Goal: Task Accomplishment & Management: Complete application form

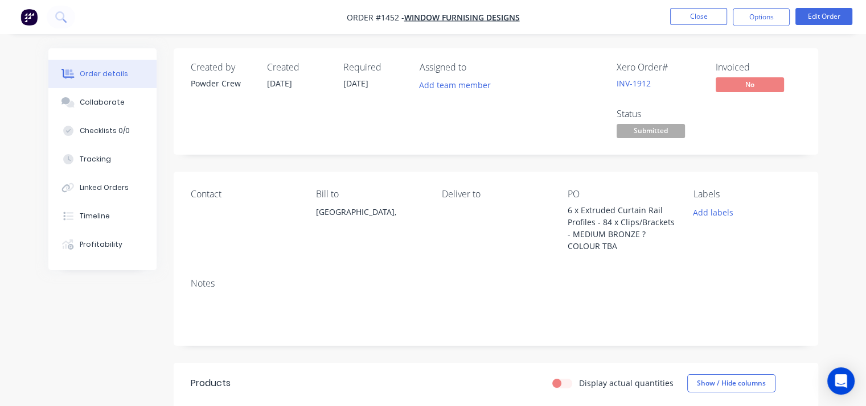
click at [587, 7] on nav "Order #1452 - Window Furnising Designs Close Options Edit Order" at bounding box center [433, 17] width 866 height 34
click at [694, 17] on button "Close" at bounding box center [698, 16] width 57 height 17
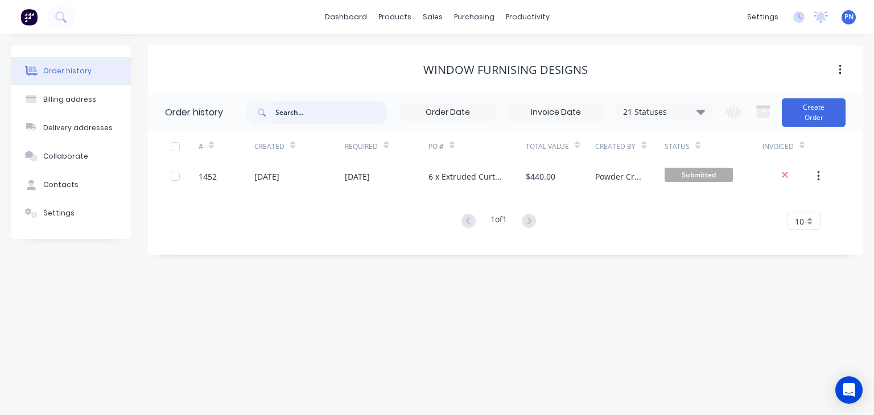
click at [307, 109] on input "text" at bounding box center [331, 112] width 113 height 23
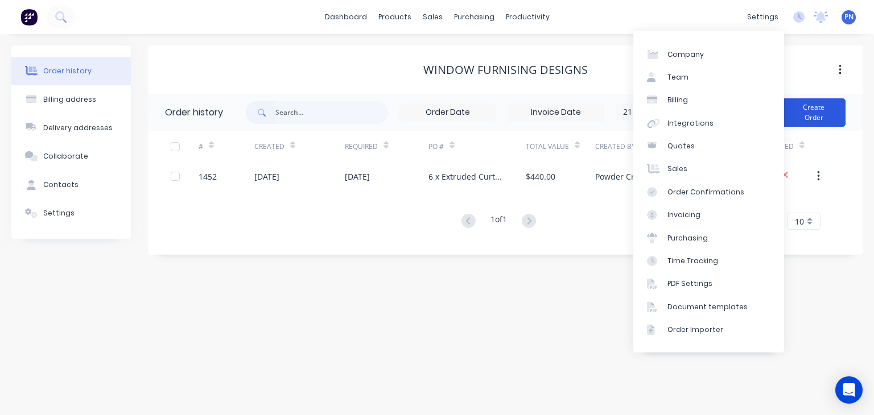
click at [824, 110] on button "Create Order" at bounding box center [814, 112] width 64 height 28
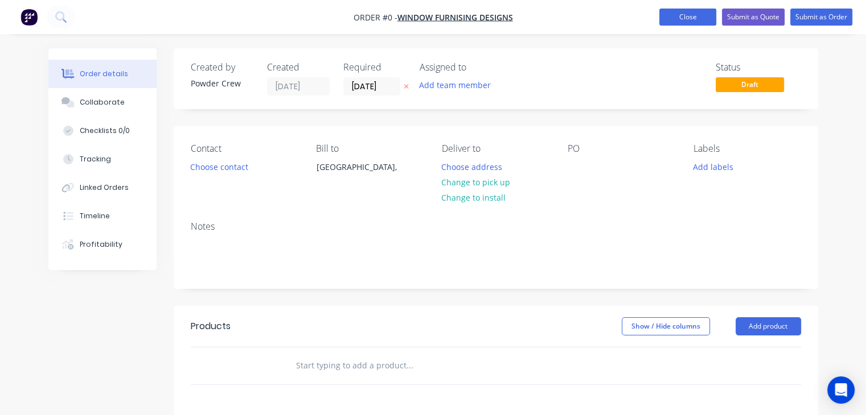
click at [681, 13] on button "Close" at bounding box center [687, 17] width 57 height 17
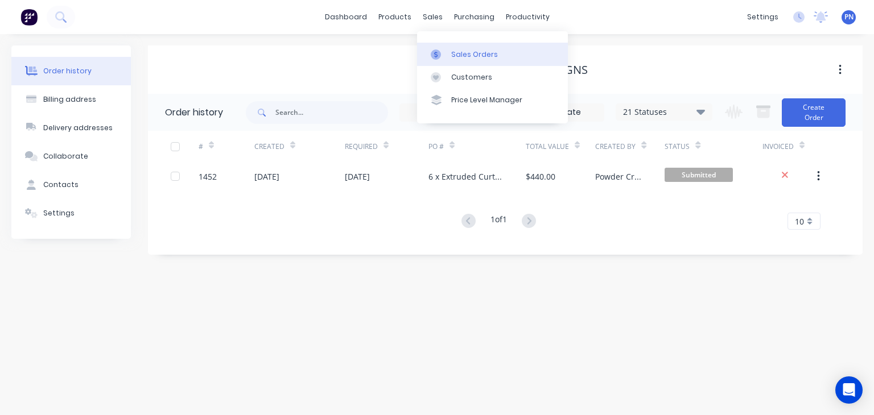
click at [464, 52] on div "Sales Orders" at bounding box center [474, 55] width 47 height 10
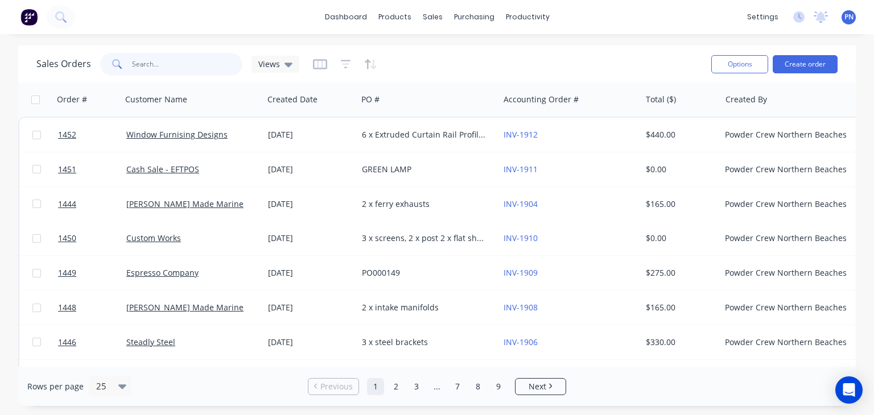
click at [191, 64] on input "text" at bounding box center [187, 64] width 111 height 23
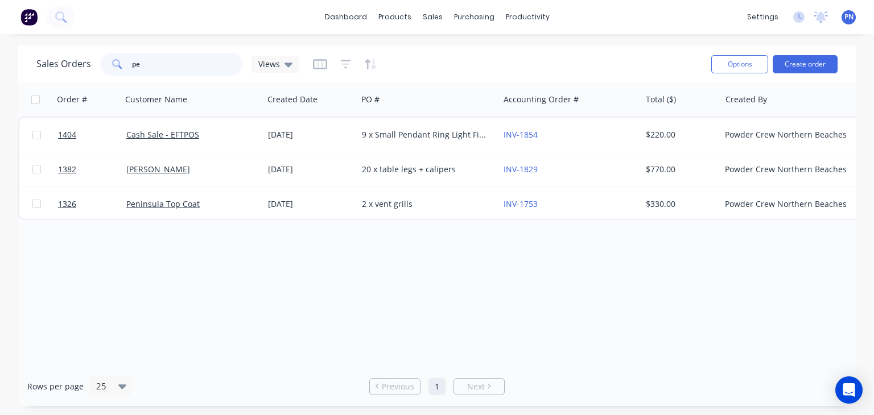
type input "p"
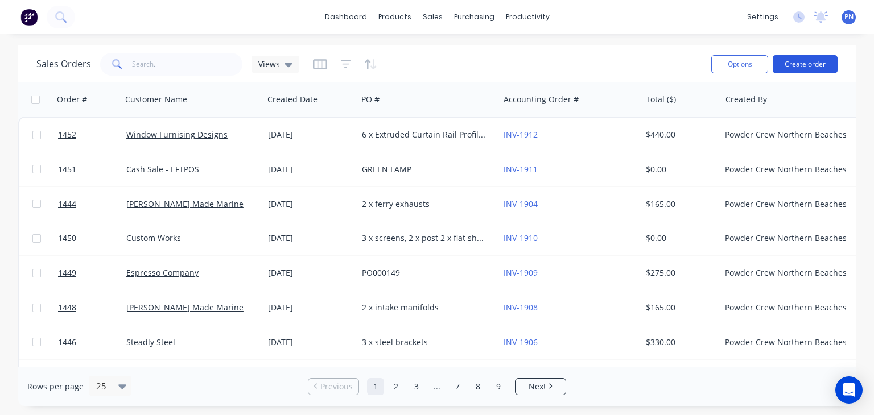
click at [799, 60] on button "Create order" at bounding box center [805, 64] width 65 height 18
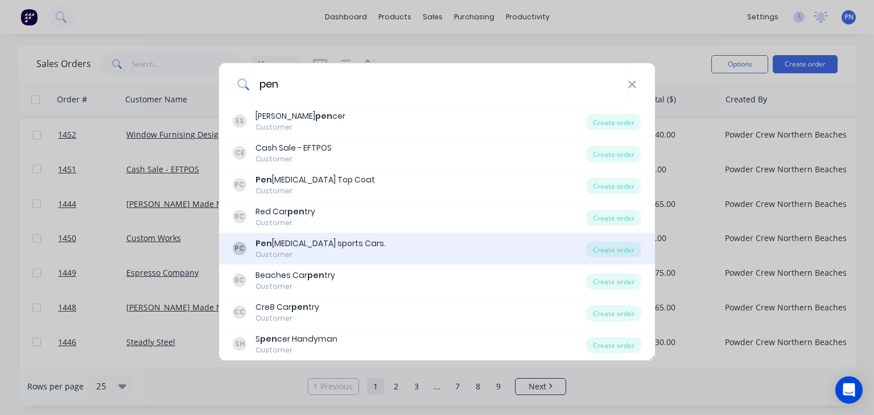
type input "pen"
click at [357, 248] on div "PC Pen [MEDICAL_DATA] sports Cars. Customer" at bounding box center [409, 249] width 353 height 22
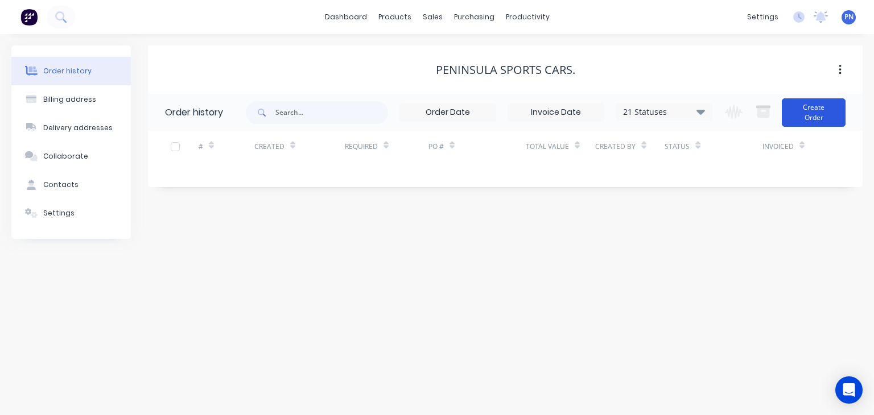
click at [813, 122] on button "Create Order" at bounding box center [814, 112] width 64 height 28
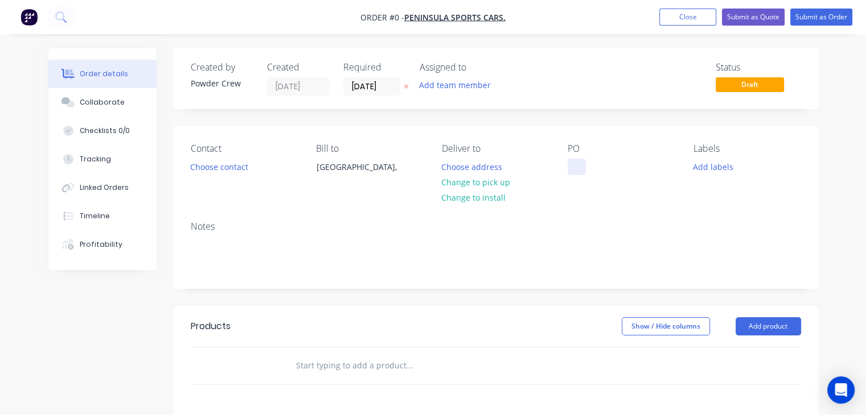
click at [581, 171] on div at bounding box center [576, 167] width 18 height 17
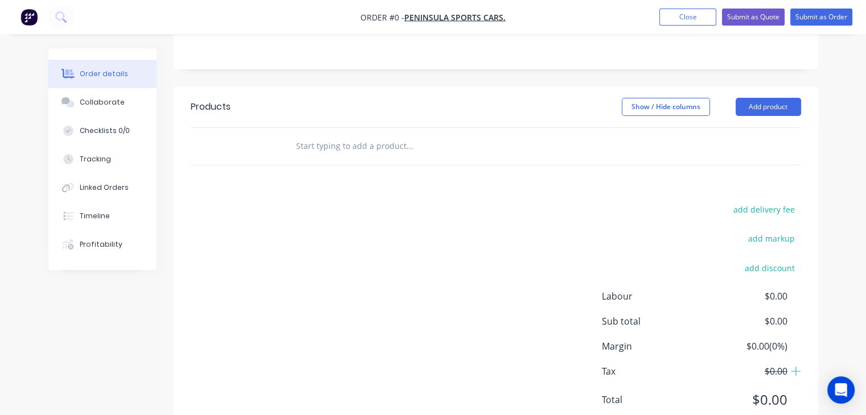
scroll to position [228, 0]
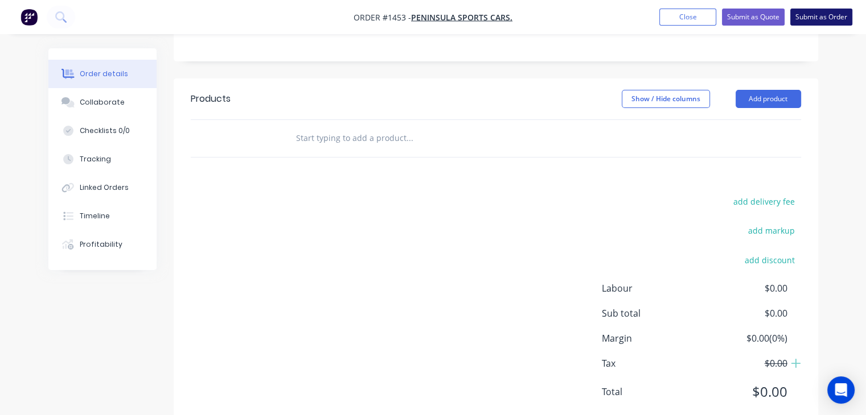
click at [812, 16] on button "Submit as Order" at bounding box center [821, 17] width 62 height 17
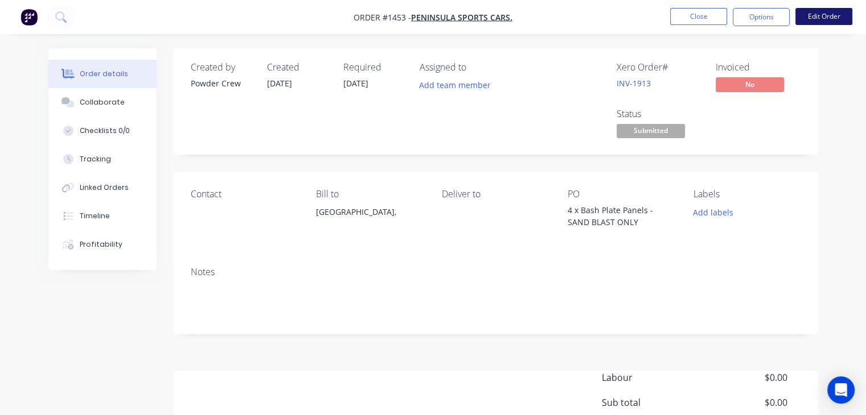
click at [820, 14] on button "Edit Order" at bounding box center [823, 16] width 57 height 17
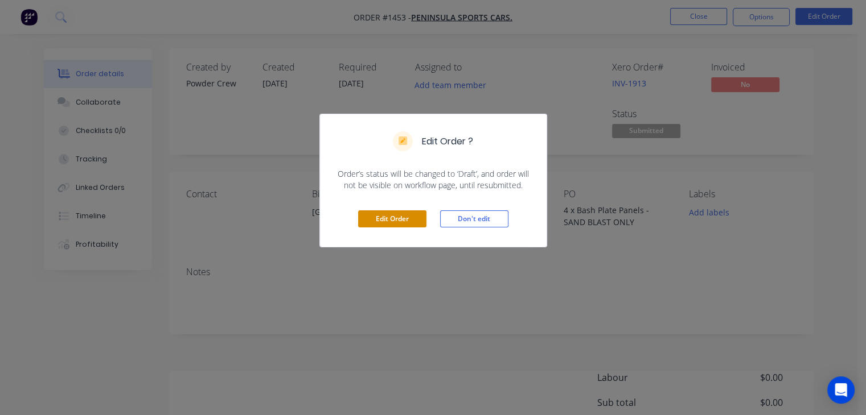
click at [410, 221] on button "Edit Order" at bounding box center [392, 219] width 68 height 17
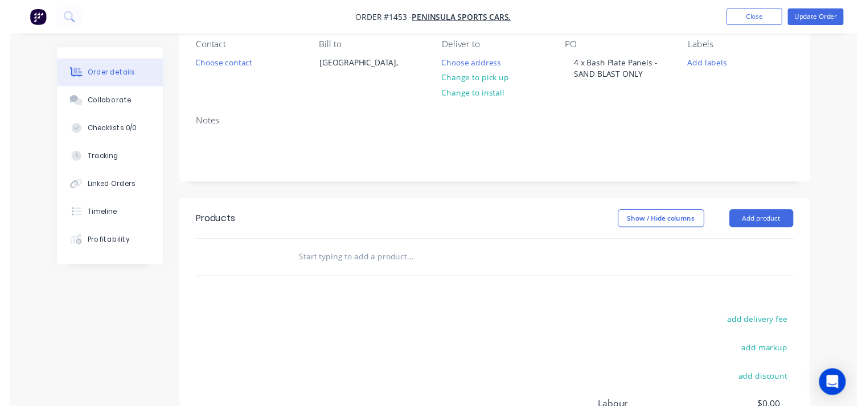
scroll to position [171, 0]
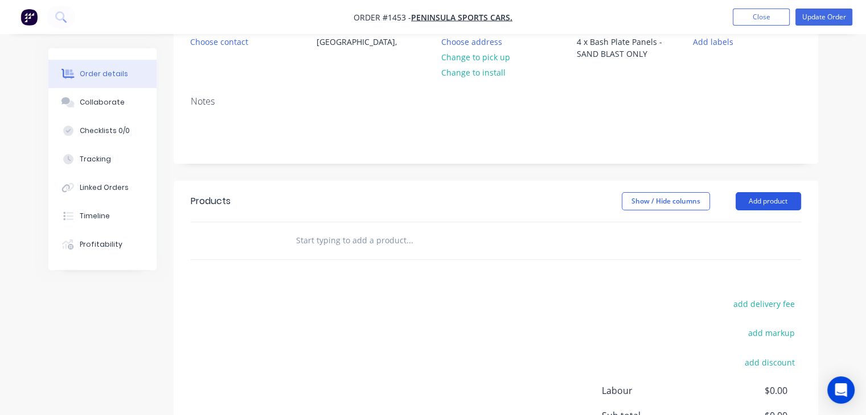
click at [754, 201] on button "Add product" at bounding box center [767, 201] width 65 height 18
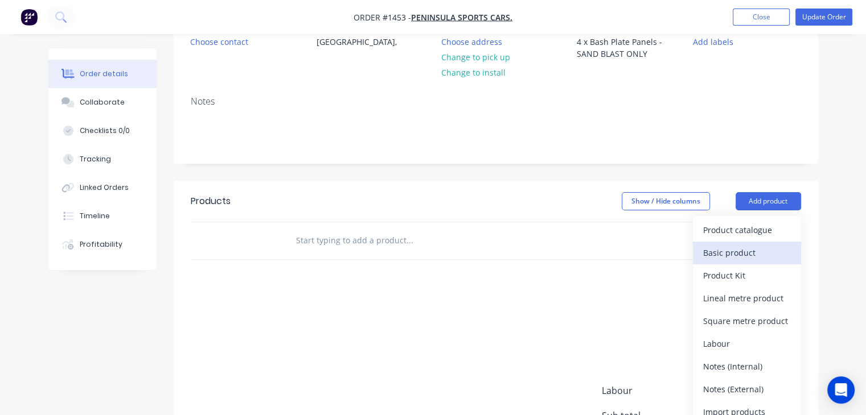
click at [726, 247] on div "Basic product" at bounding box center [747, 253] width 88 height 17
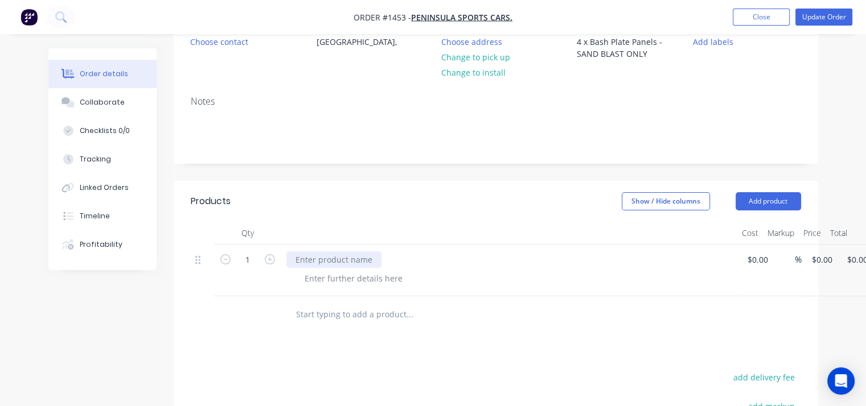
click at [311, 256] on div at bounding box center [333, 260] width 95 height 17
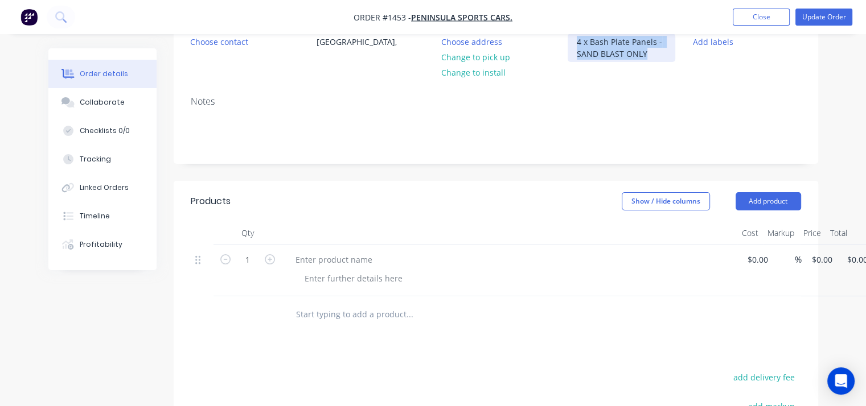
drag, startPoint x: 649, startPoint y: 55, endPoint x: 556, endPoint y: 28, distance: 96.7
click at [556, 28] on div "Order #1453 - Peninsula sports Cars. Add product Close Update Order Order detai…" at bounding box center [433, 226] width 866 height 794
copy div "4 x Bash Plate Panels - SAND BLAST ONLY"
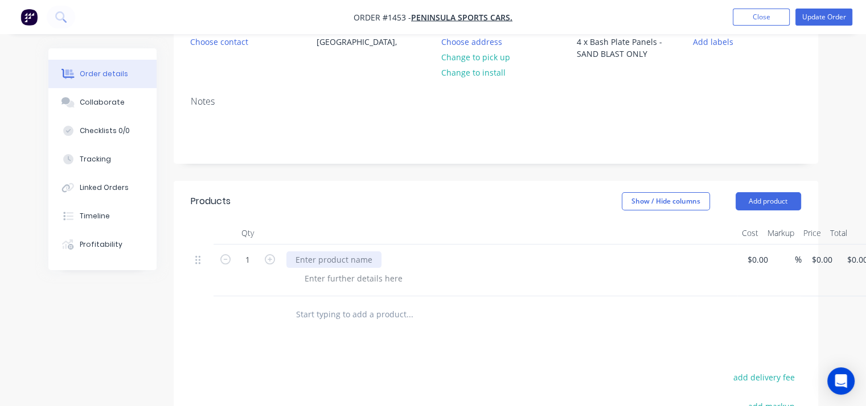
click at [317, 259] on div at bounding box center [333, 260] width 95 height 17
paste div
click at [308, 257] on div "4 x Bash Plate Panels - SAND BLAST ONLY" at bounding box center [374, 260] width 176 height 17
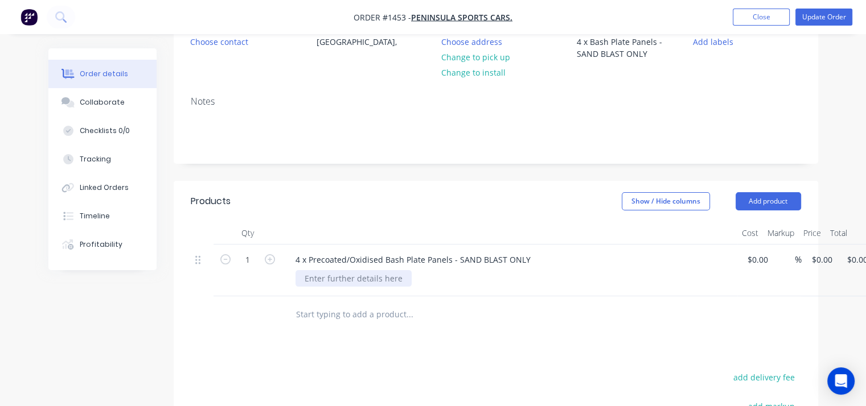
click at [344, 275] on div at bounding box center [353, 278] width 116 height 17
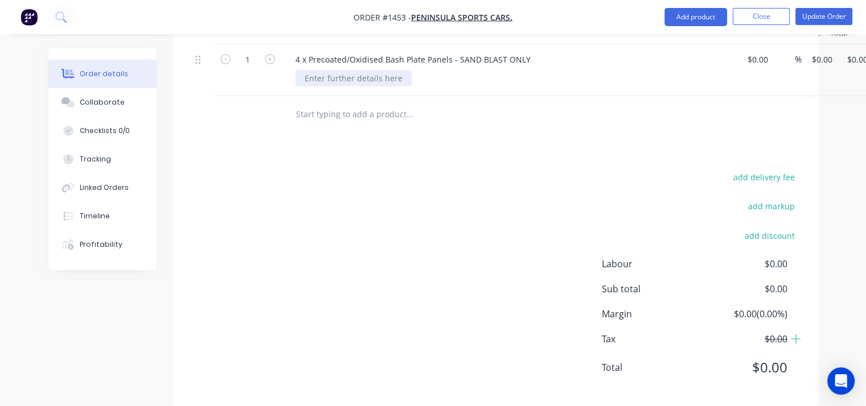
scroll to position [387, 0]
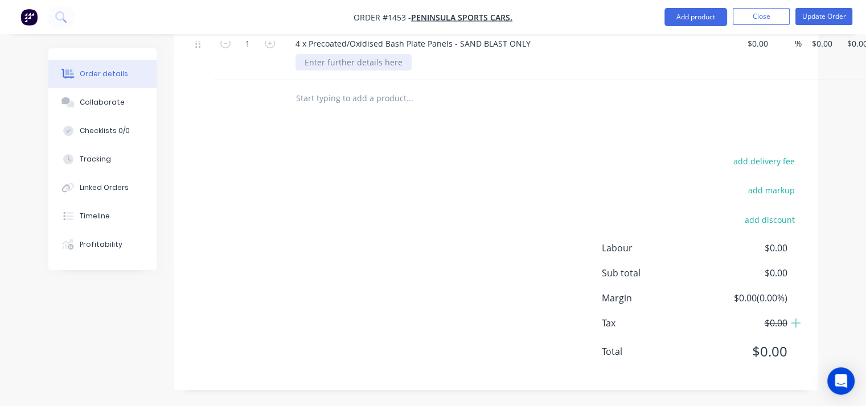
click at [379, 57] on div at bounding box center [353, 62] width 116 height 17
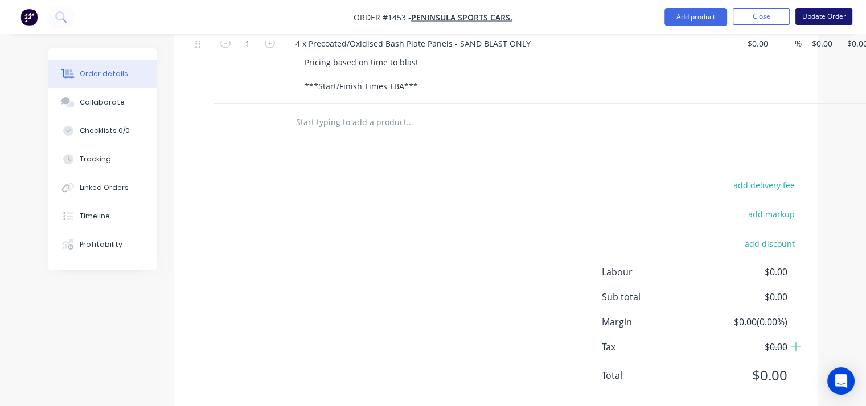
click at [817, 18] on button "Update Order" at bounding box center [823, 16] width 57 height 17
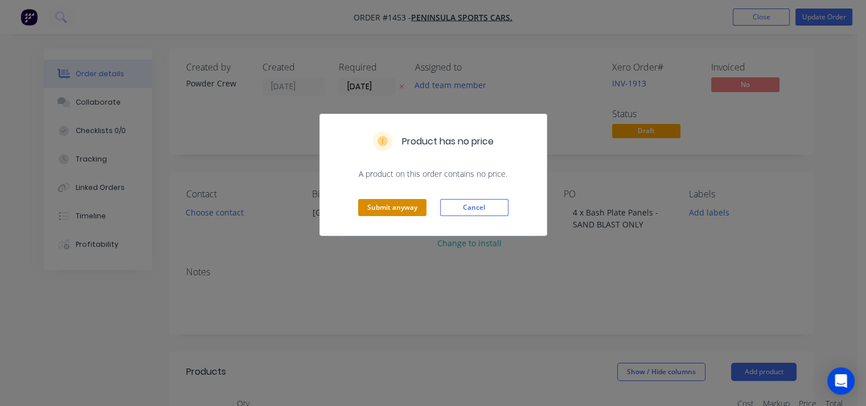
click at [398, 208] on button "Submit anyway" at bounding box center [392, 207] width 68 height 17
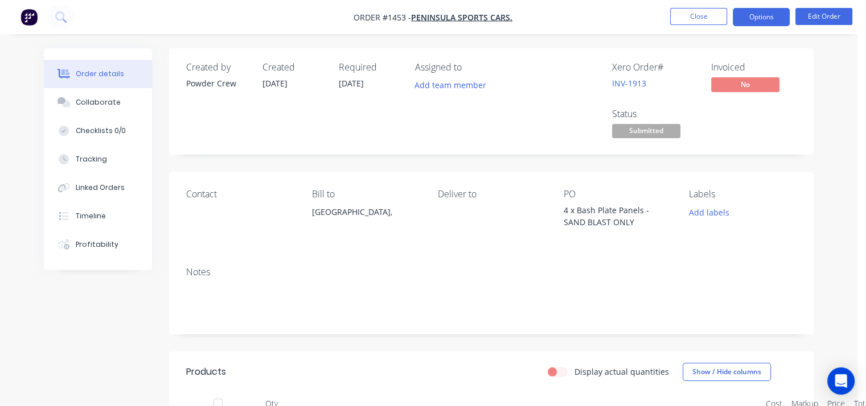
click at [770, 21] on button "Options" at bounding box center [760, 17] width 57 height 18
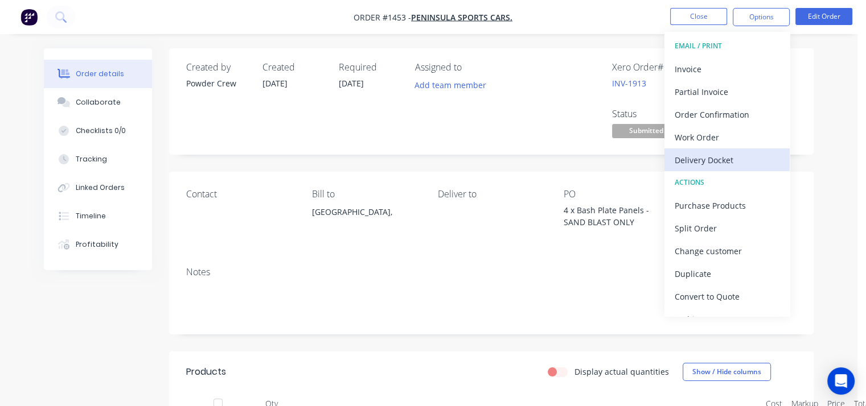
click at [694, 162] on div "Delivery Docket" at bounding box center [726, 160] width 105 height 17
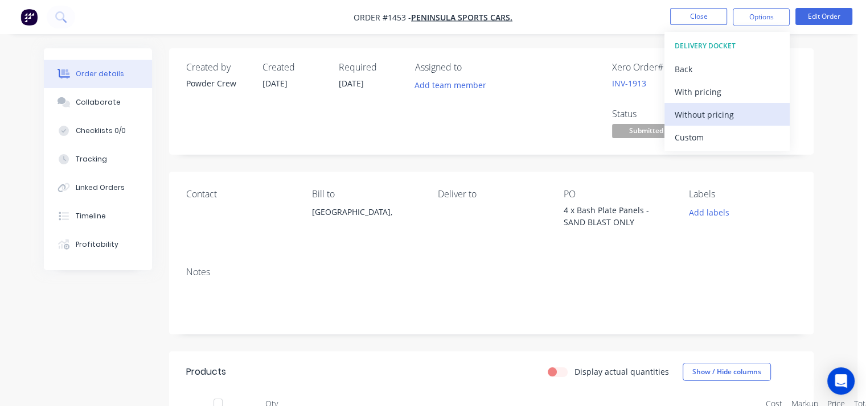
click at [701, 111] on div "Without pricing" at bounding box center [726, 114] width 105 height 17
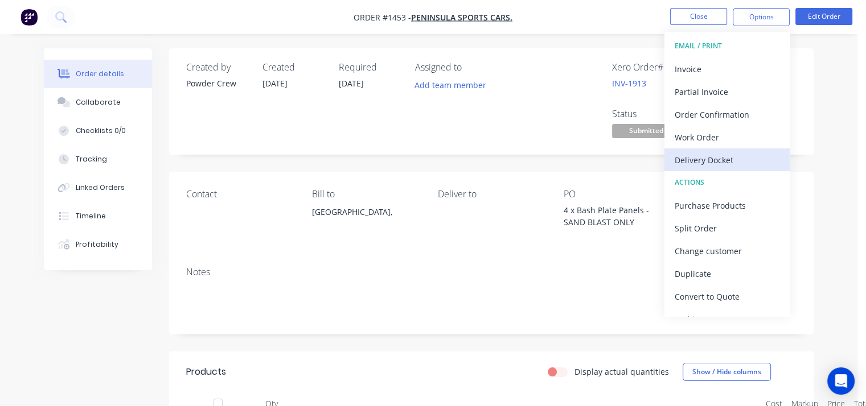
click at [691, 157] on div "Delivery Docket" at bounding box center [726, 160] width 105 height 17
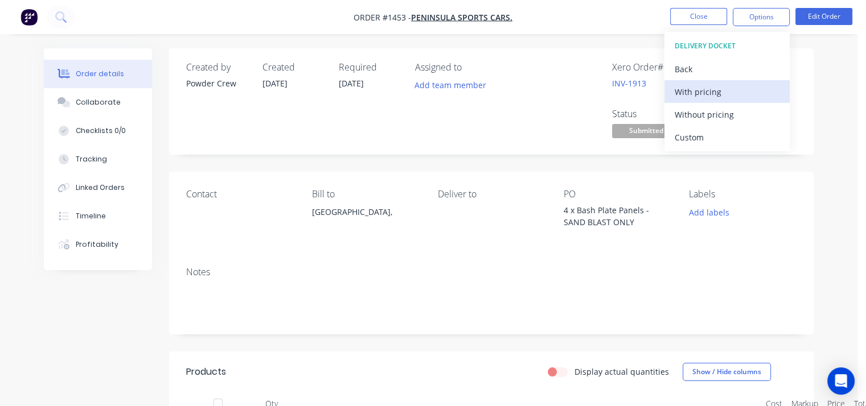
click at [688, 92] on div "With pricing" at bounding box center [726, 92] width 105 height 17
